Goal: Navigation & Orientation: Go to known website

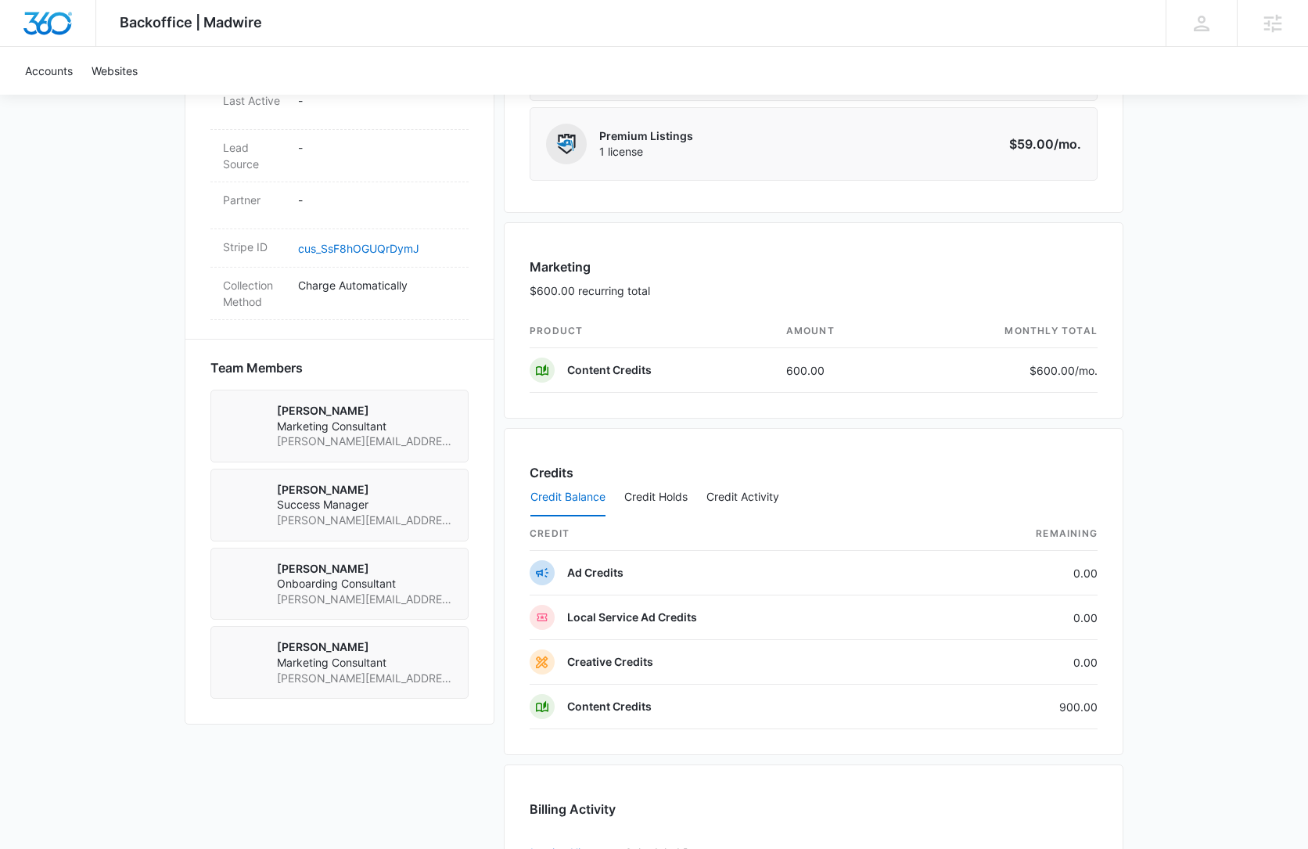
scroll to position [885, 0]
